Goal: Contribute content: Add original content to the website for others to see

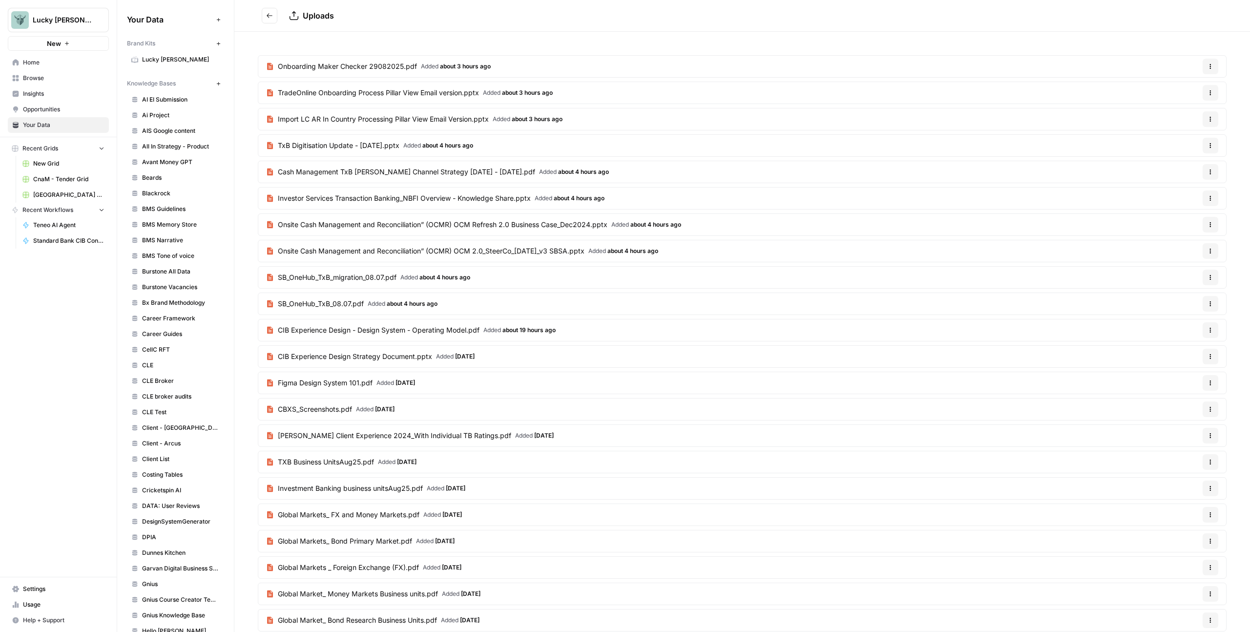
click at [275, 15] on button "Go back" at bounding box center [270, 16] width 16 height 16
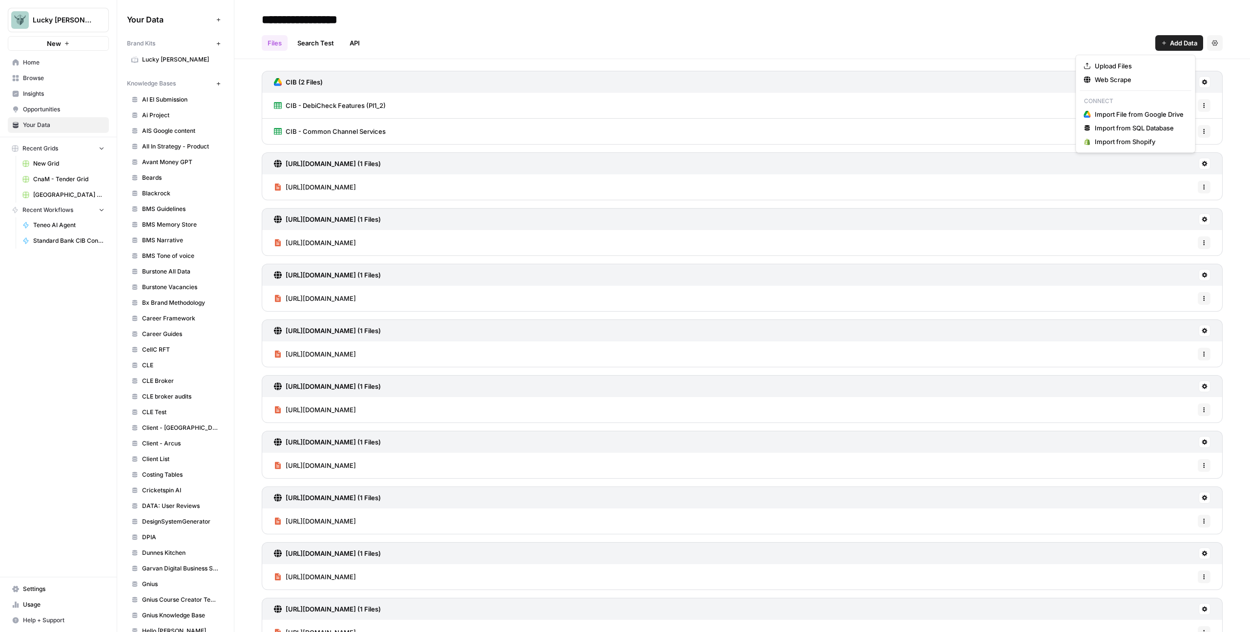
click at [1171, 43] on span "Add Data" at bounding box center [1183, 43] width 27 height 10
click at [1134, 69] on span "Upload Files" at bounding box center [1139, 66] width 89 height 10
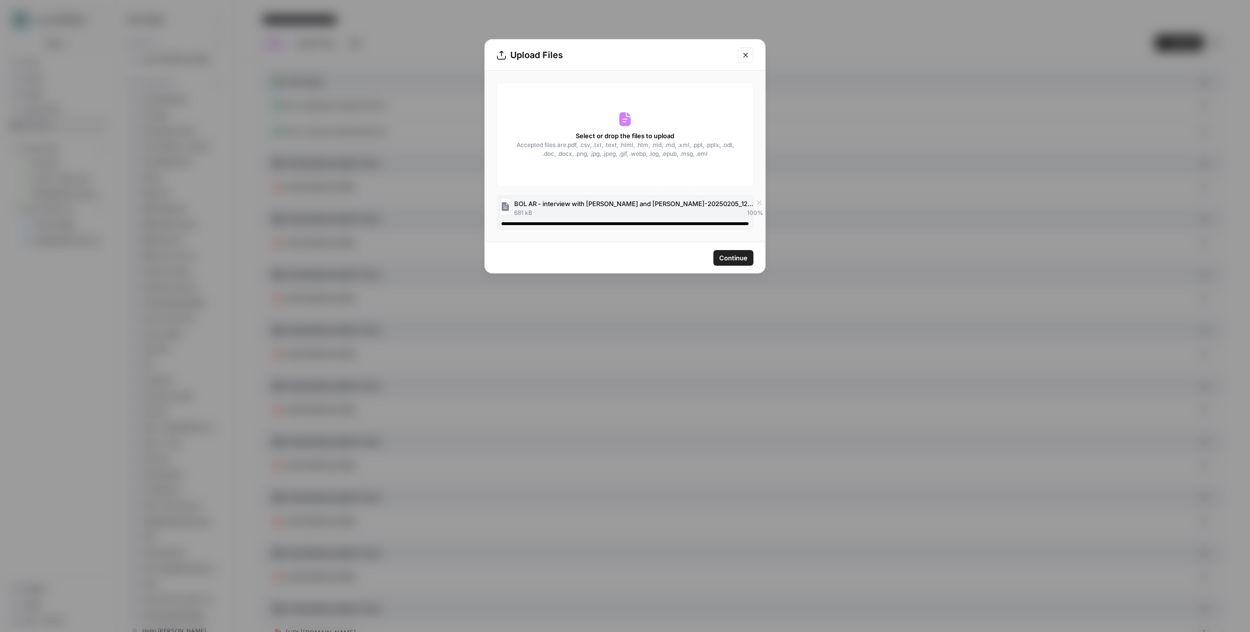
click at [736, 259] on span "Continue" at bounding box center [733, 258] width 28 height 10
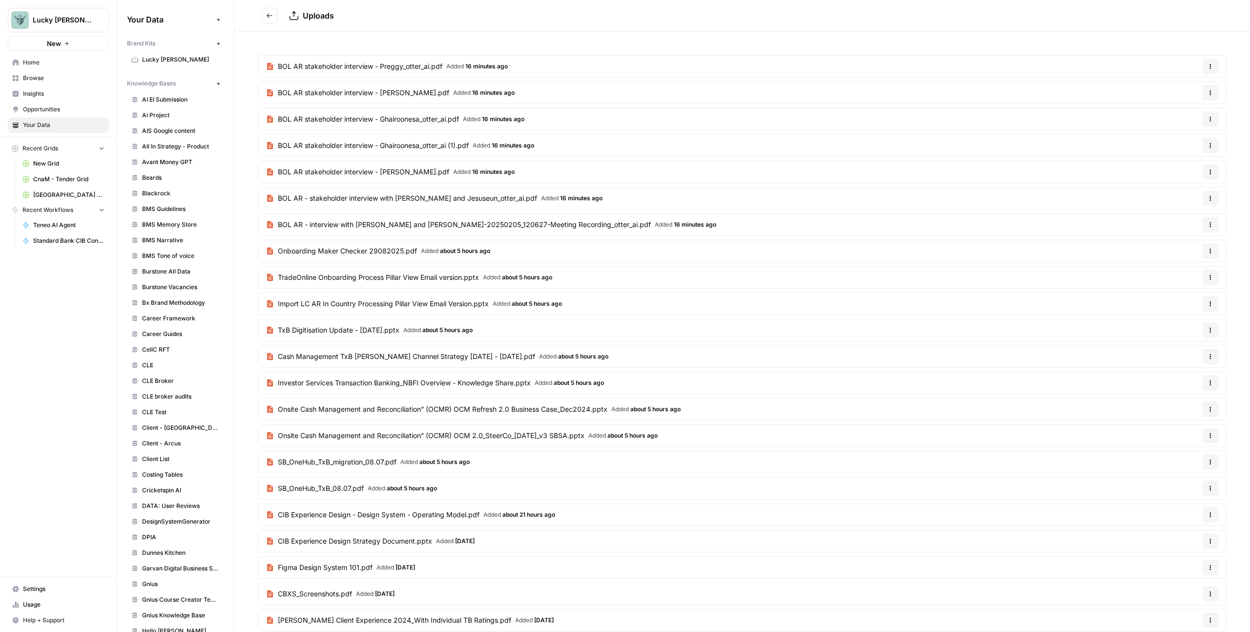
click at [269, 15] on icon "Go back" at bounding box center [269, 15] width 7 height 7
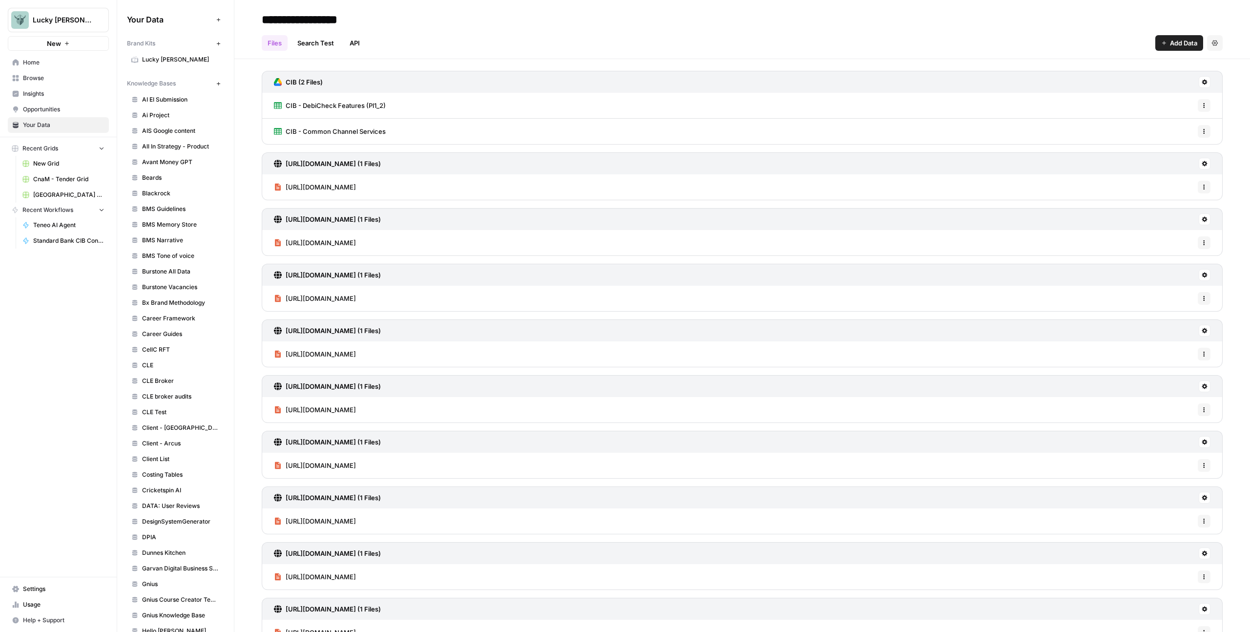
click at [1167, 49] on button "Add Data" at bounding box center [1180, 43] width 48 height 16
click at [1133, 67] on span "Upload Files" at bounding box center [1139, 66] width 89 height 10
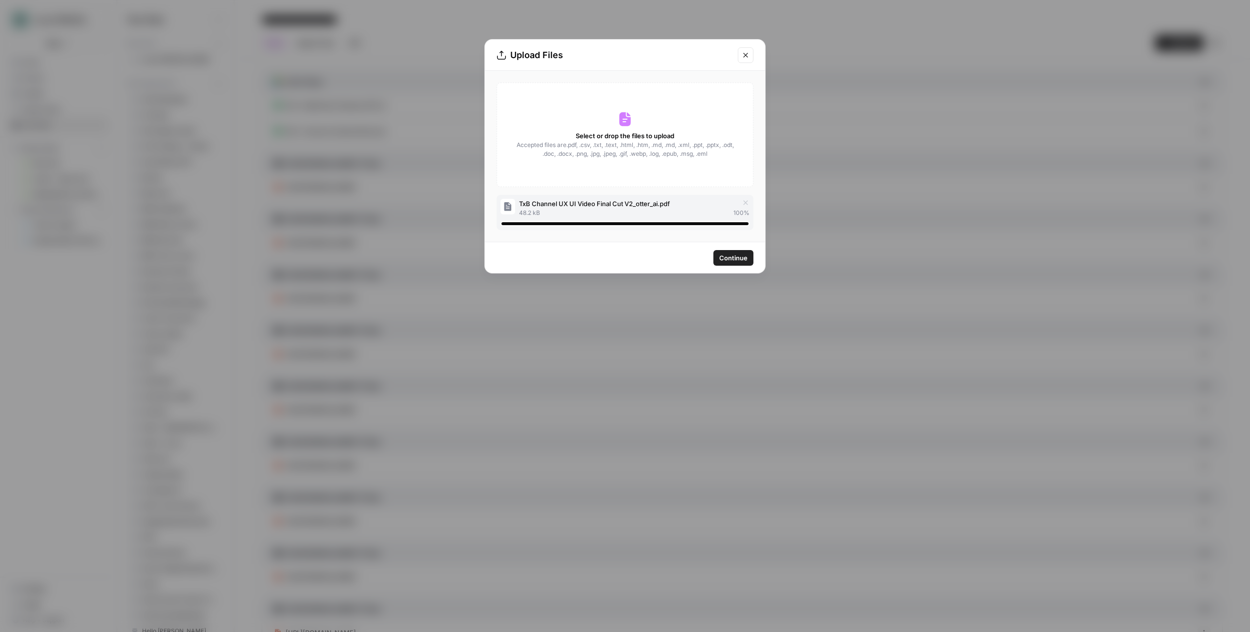
click at [732, 260] on span "Continue" at bounding box center [733, 258] width 28 height 10
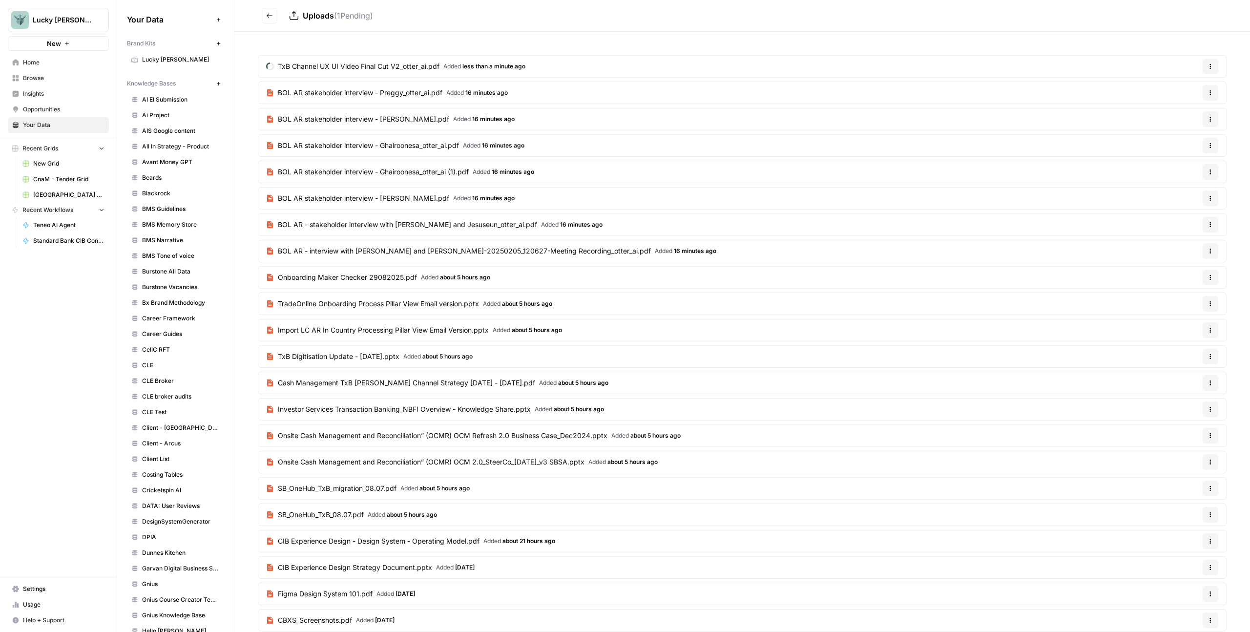
click at [266, 14] on icon "Go back" at bounding box center [269, 15] width 7 height 7
